Goal: Navigation & Orientation: Go to known website

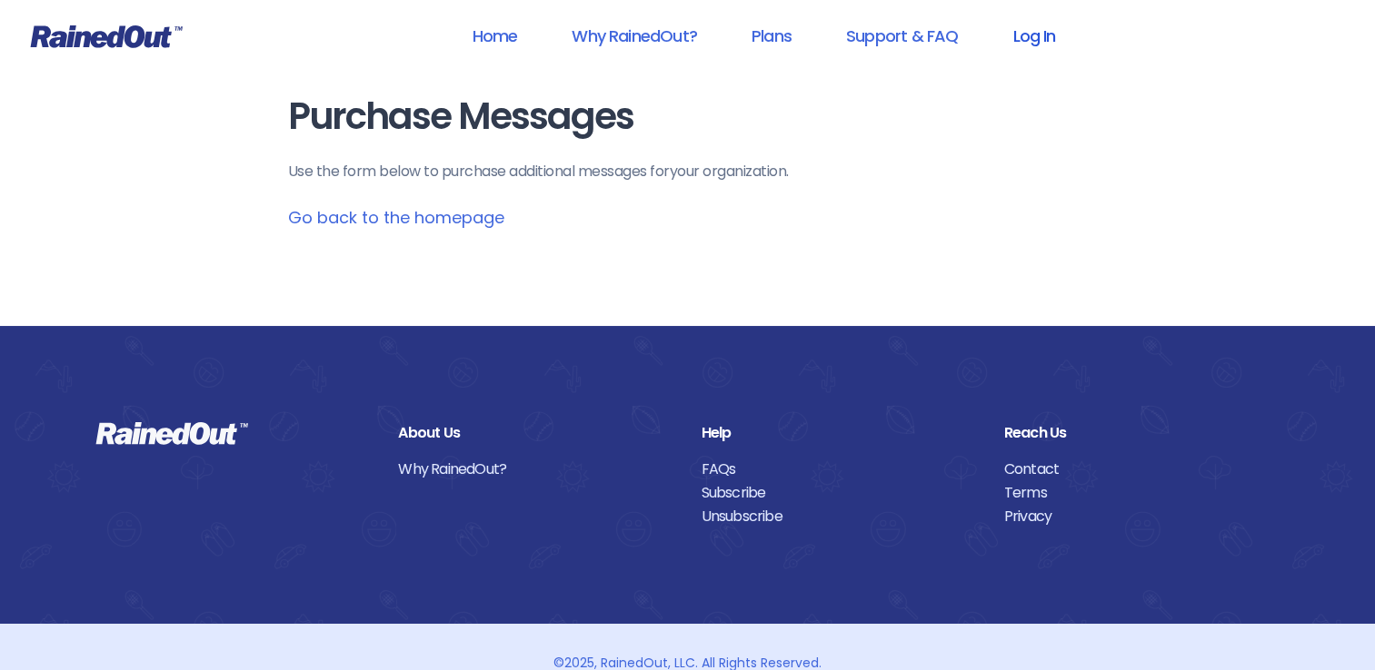
click at [1033, 33] on link "Log In" at bounding box center [1033, 35] width 90 height 41
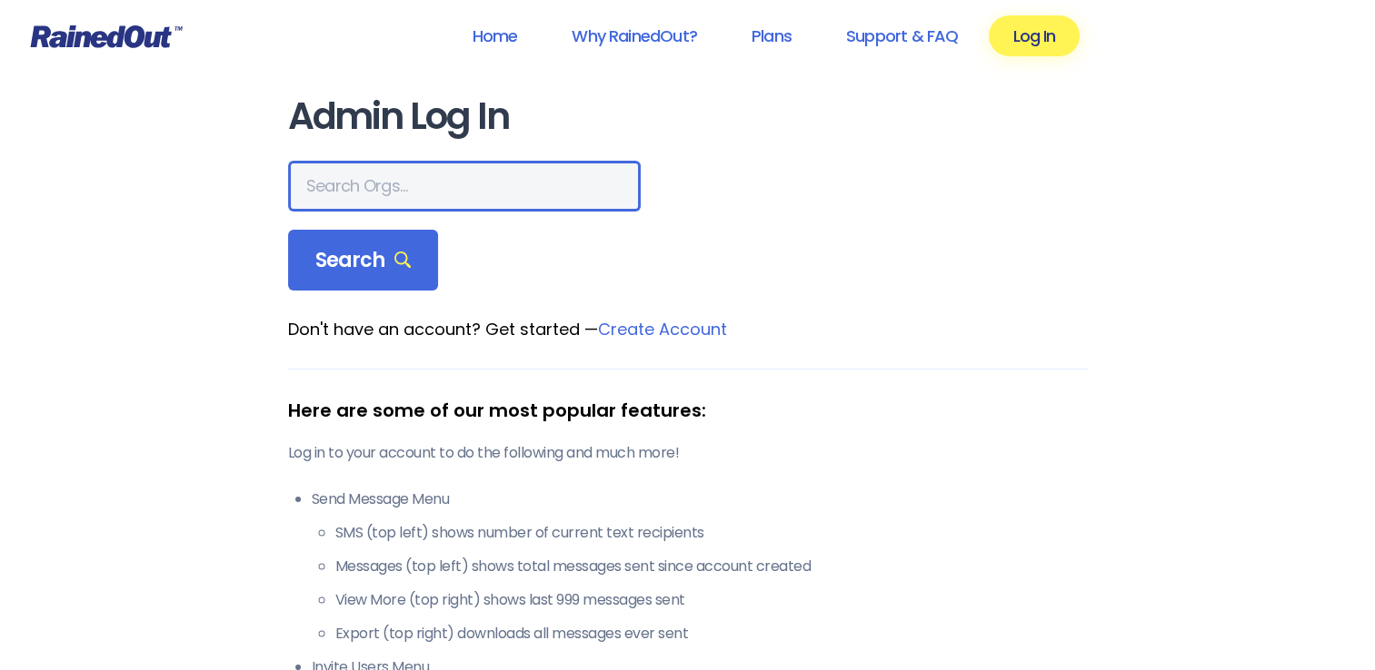
click at [358, 192] on input "text" at bounding box center [464, 186] width 352 height 51
type input "Oaks"
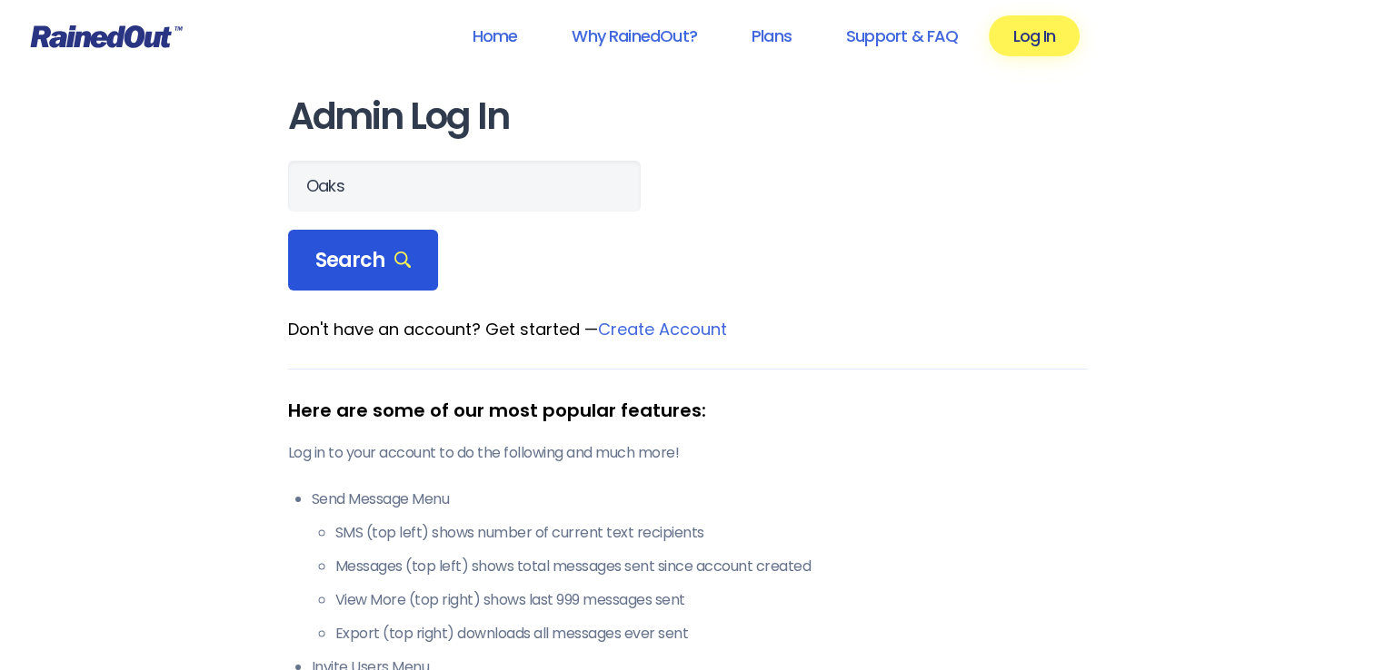
click at [352, 263] on span "Search" at bounding box center [363, 260] width 96 height 25
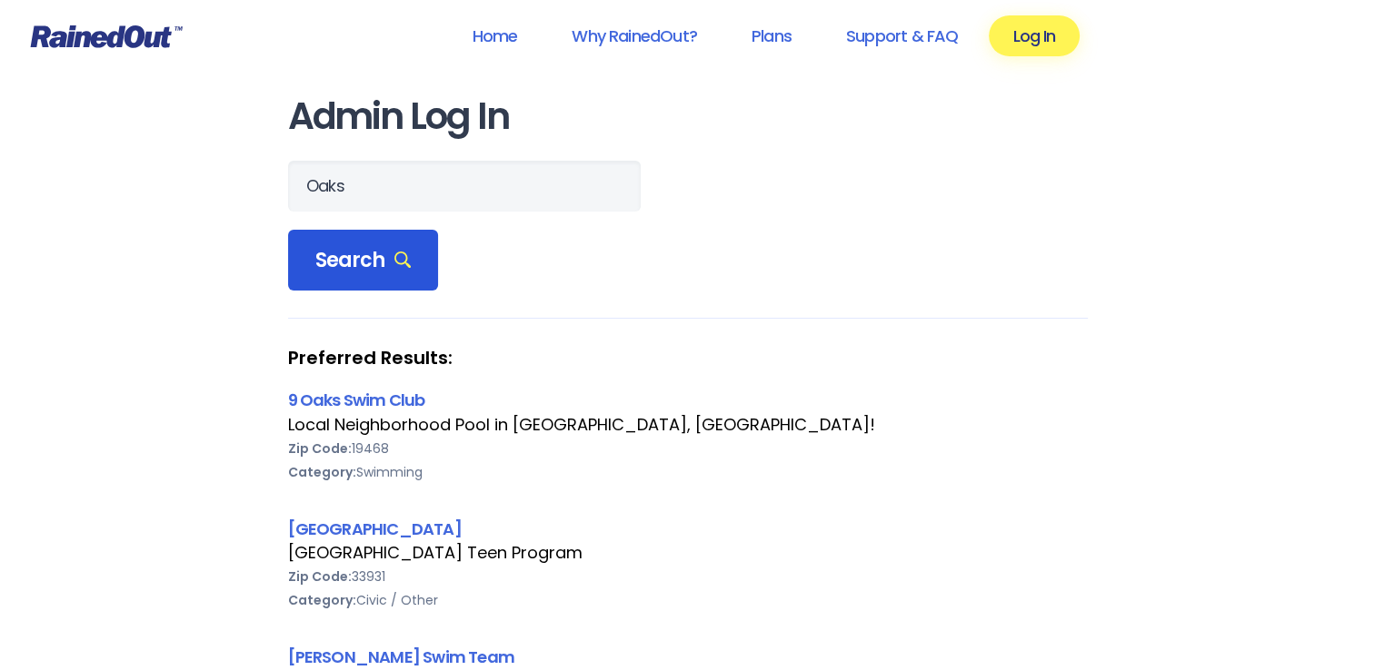
click at [352, 263] on span "Search" at bounding box center [363, 260] width 96 height 25
click at [1024, 35] on link "Log In" at bounding box center [1033, 35] width 90 height 41
click at [501, 30] on link "Home" at bounding box center [494, 35] width 93 height 41
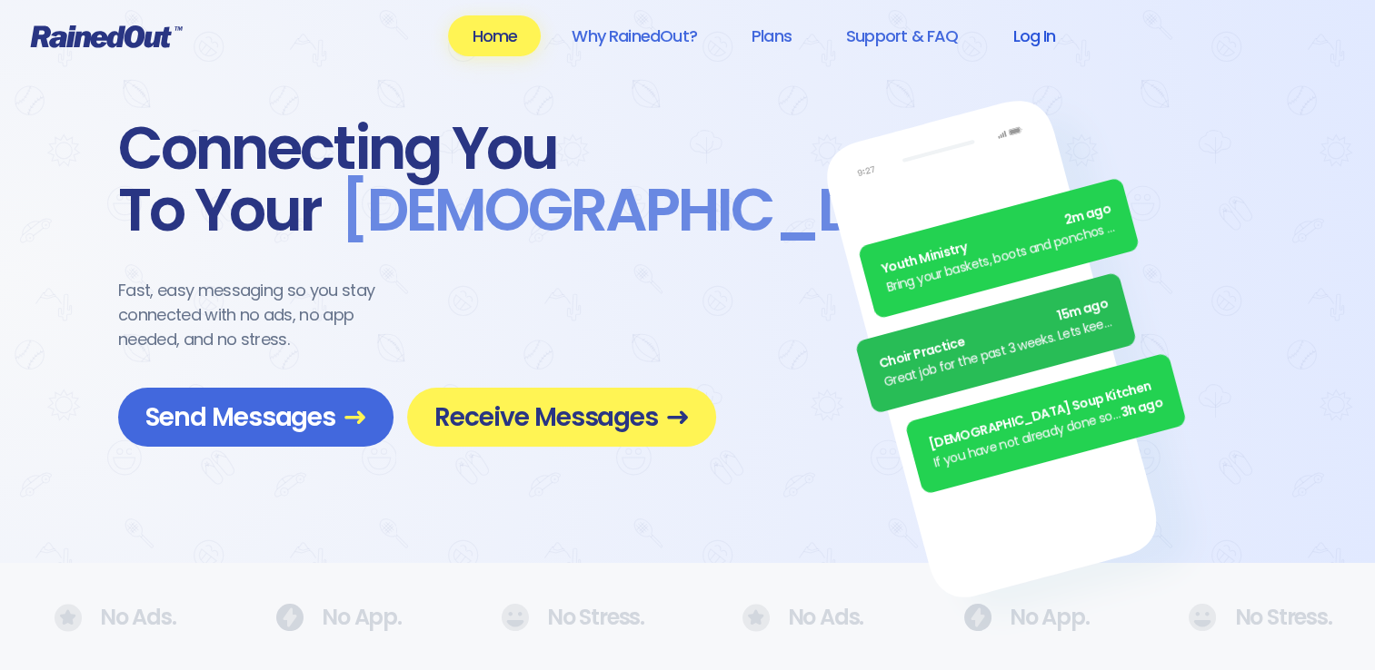
click at [1039, 37] on link "Log In" at bounding box center [1033, 35] width 90 height 41
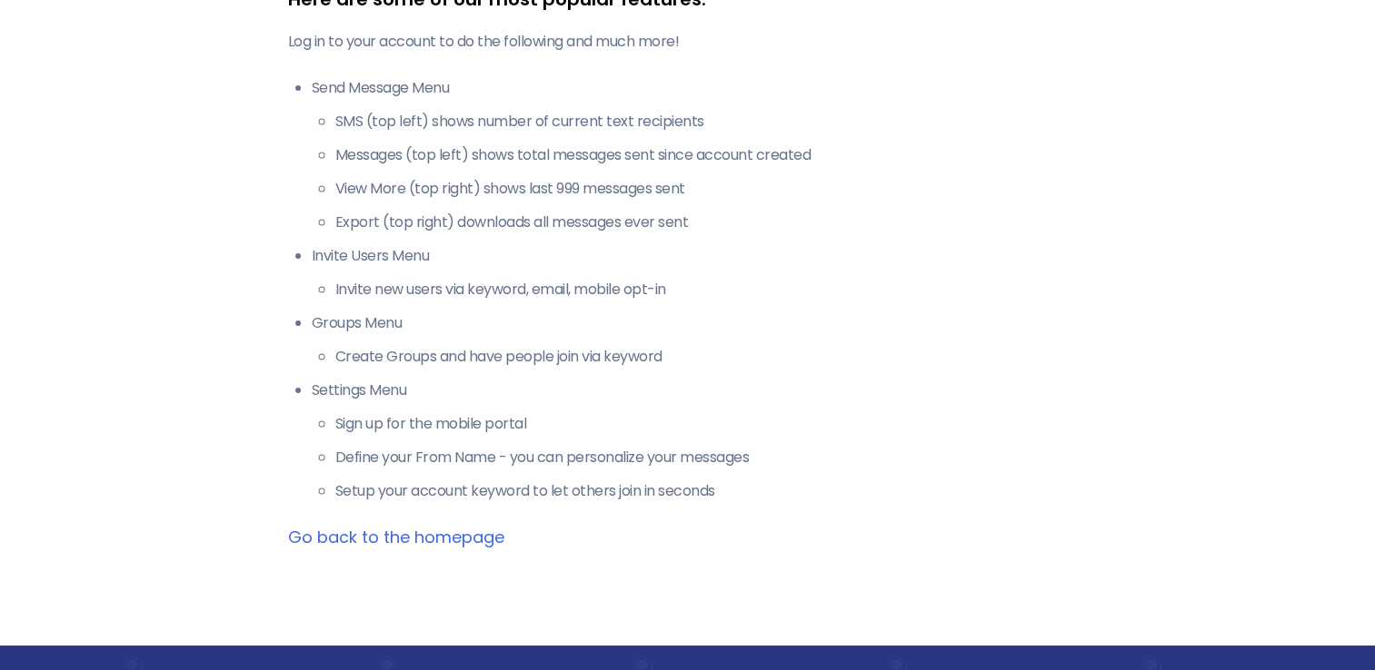
scroll to position [448, 0]
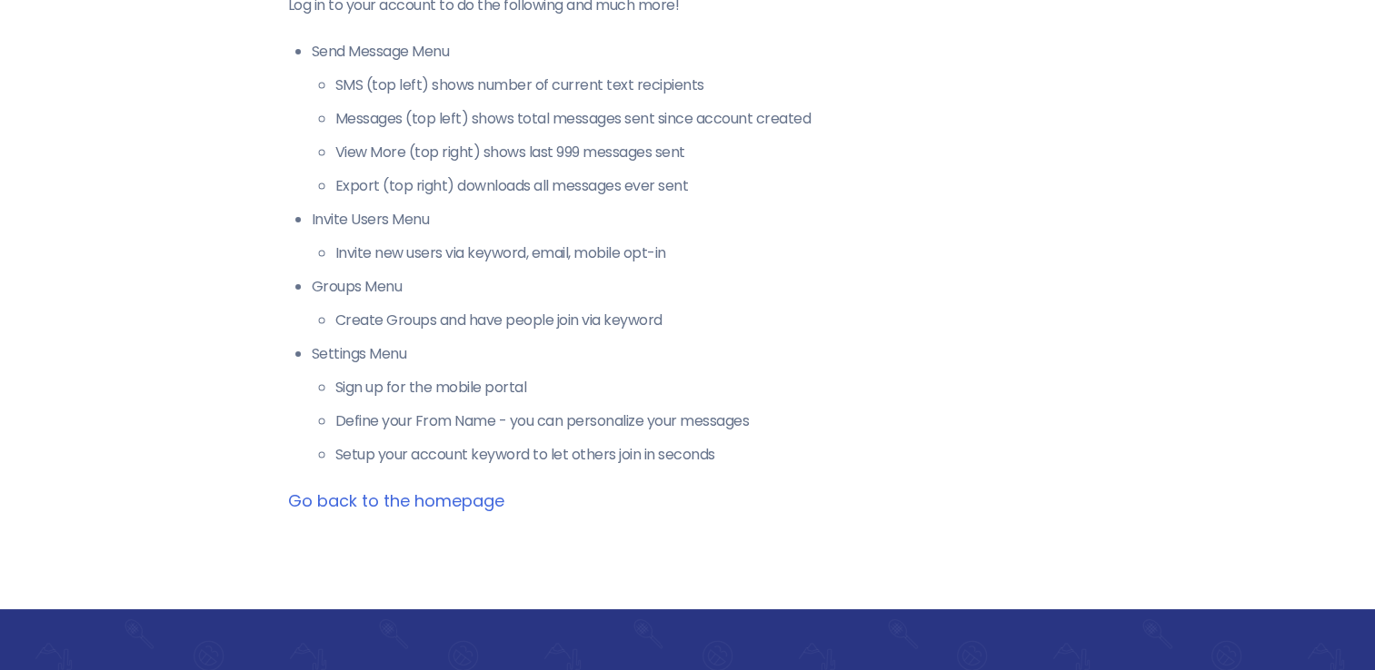
click at [420, 501] on link "Go back to the homepage" at bounding box center [396, 501] width 216 height 23
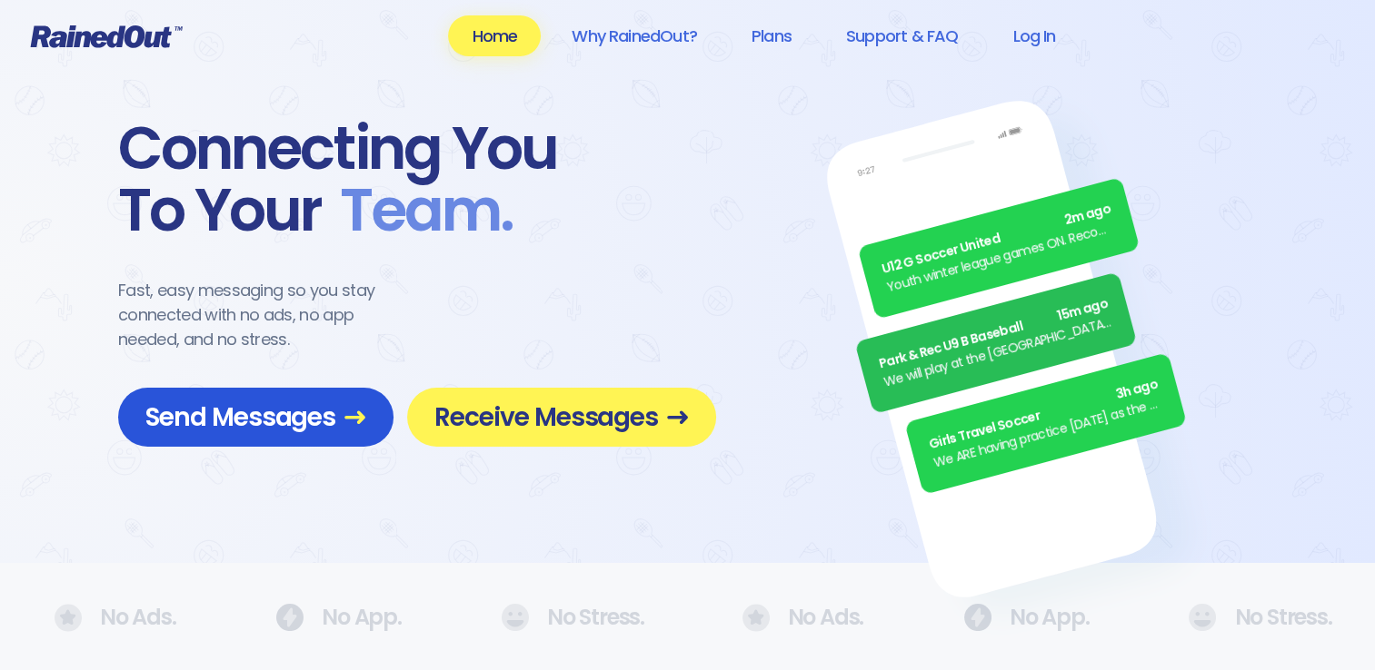
click at [289, 420] on span "Send Messages" at bounding box center [255, 418] width 221 height 32
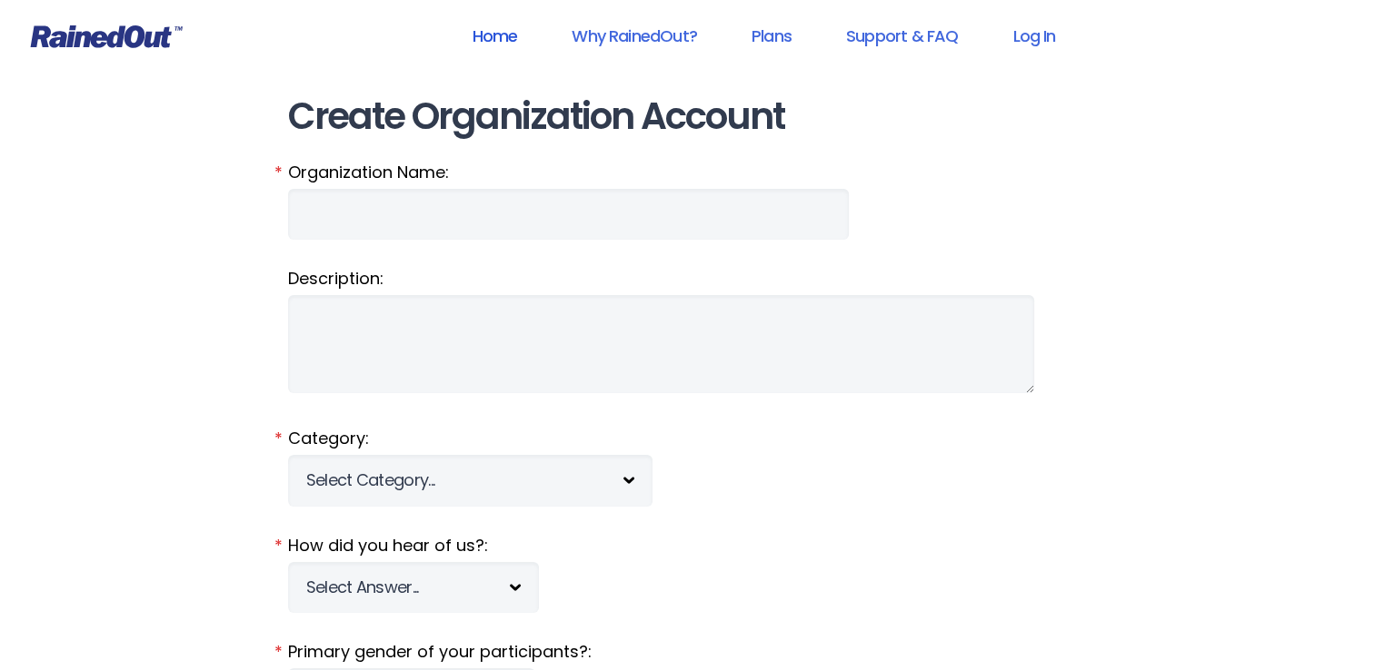
click at [495, 34] on link "Home" at bounding box center [494, 35] width 93 height 41
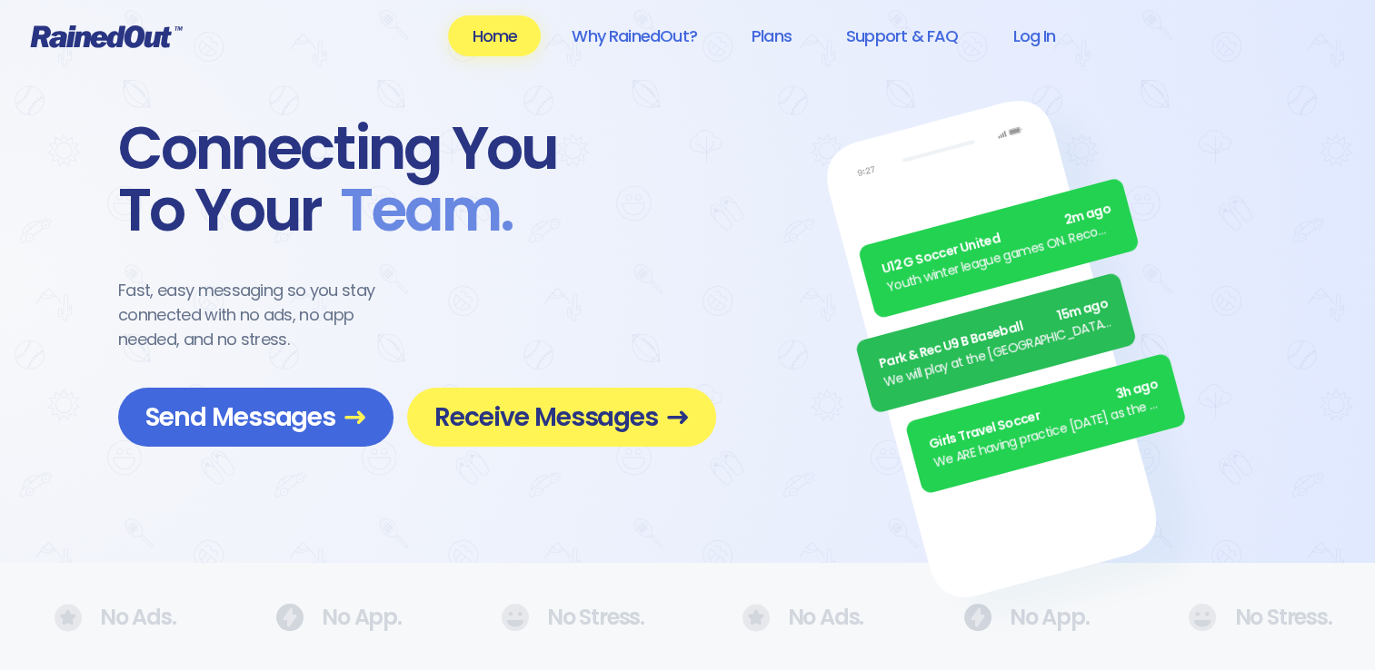
click at [495, 34] on link "Home" at bounding box center [494, 35] width 93 height 41
